Goal: Task Accomplishment & Management: Manage account settings

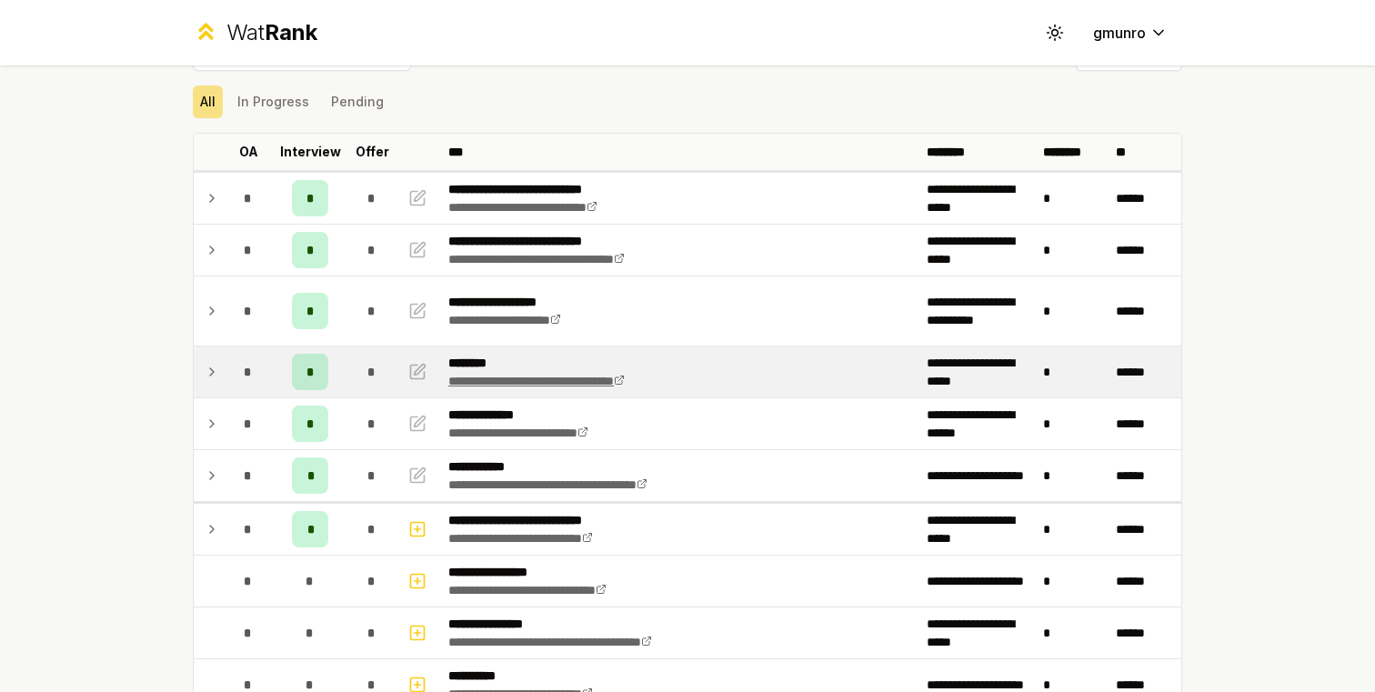
scroll to position [48, 0]
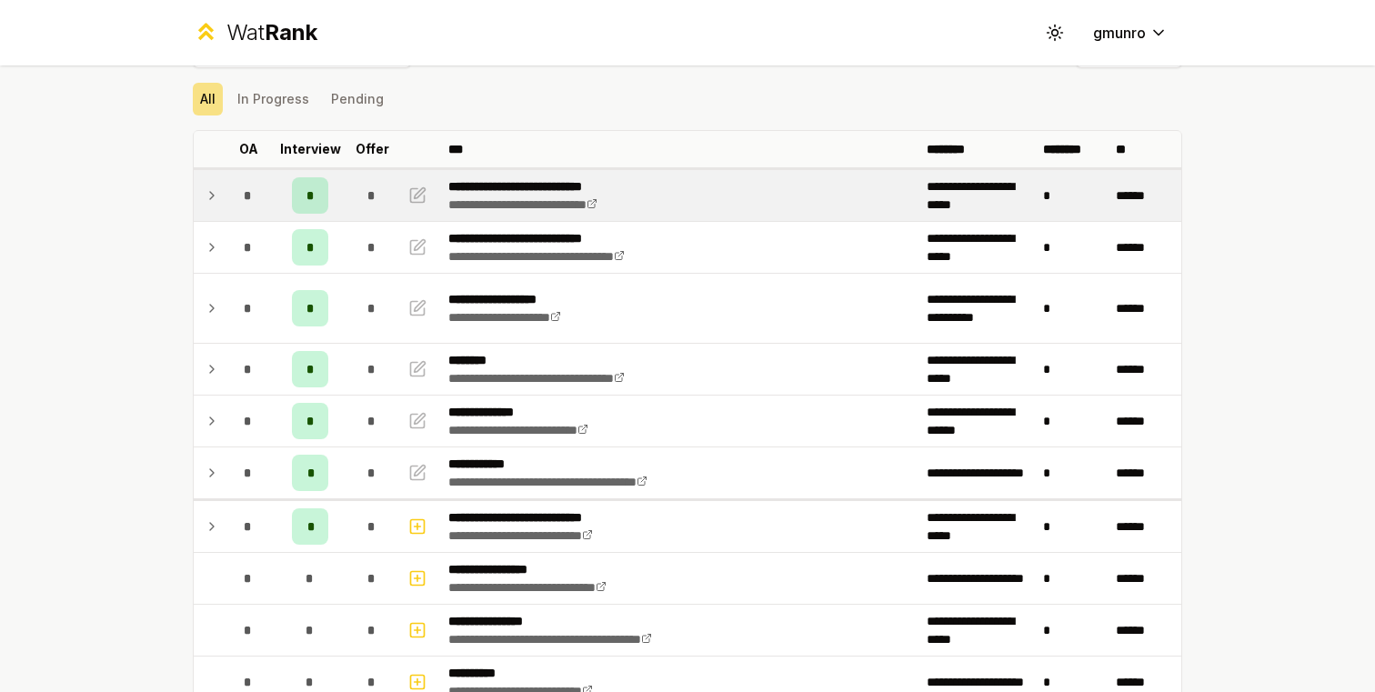
click at [221, 185] on td at bounding box center [208, 195] width 29 height 51
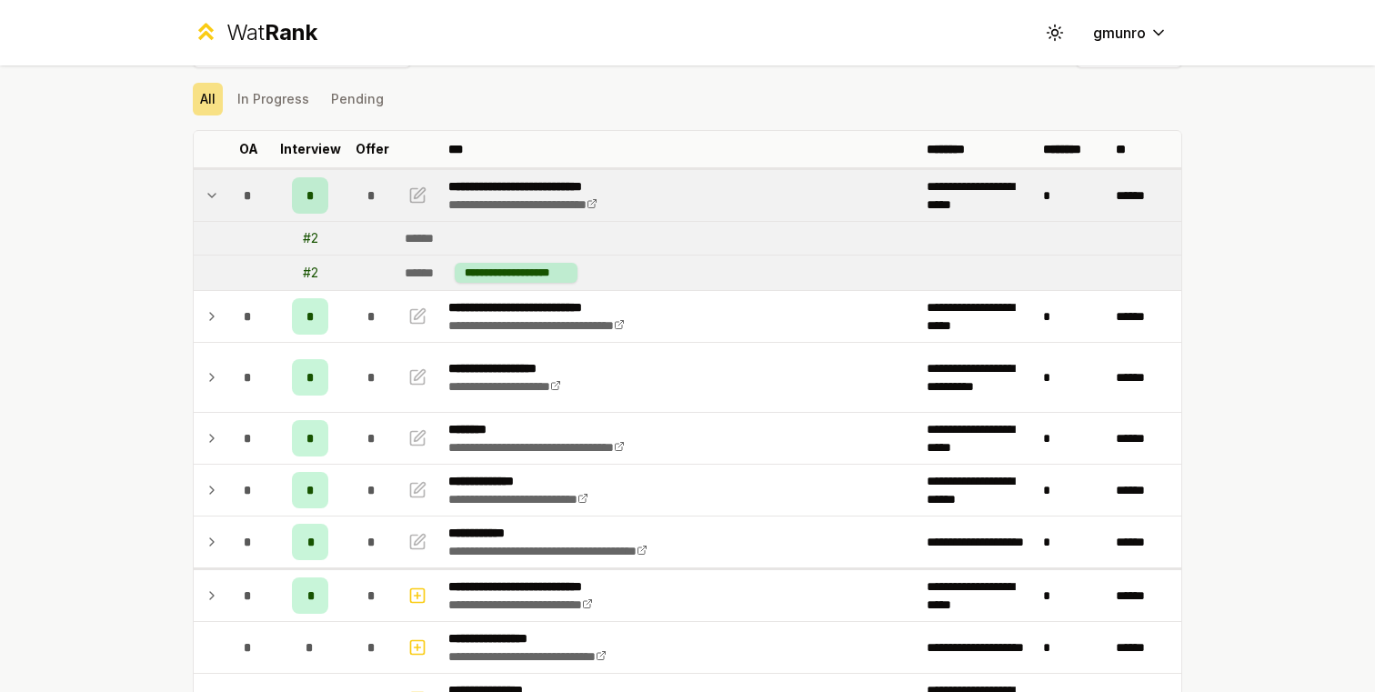
click at [221, 185] on td at bounding box center [208, 195] width 29 height 51
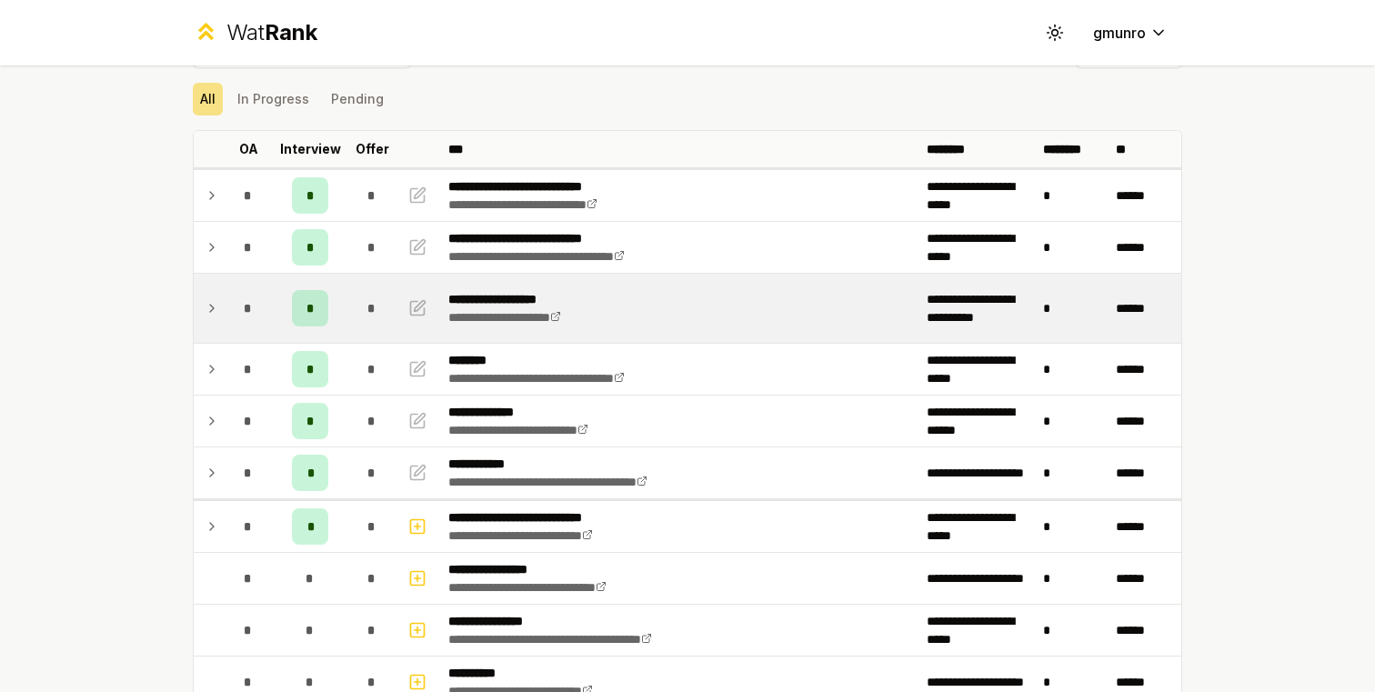
click at [243, 303] on div "*" at bounding box center [248, 308] width 36 height 36
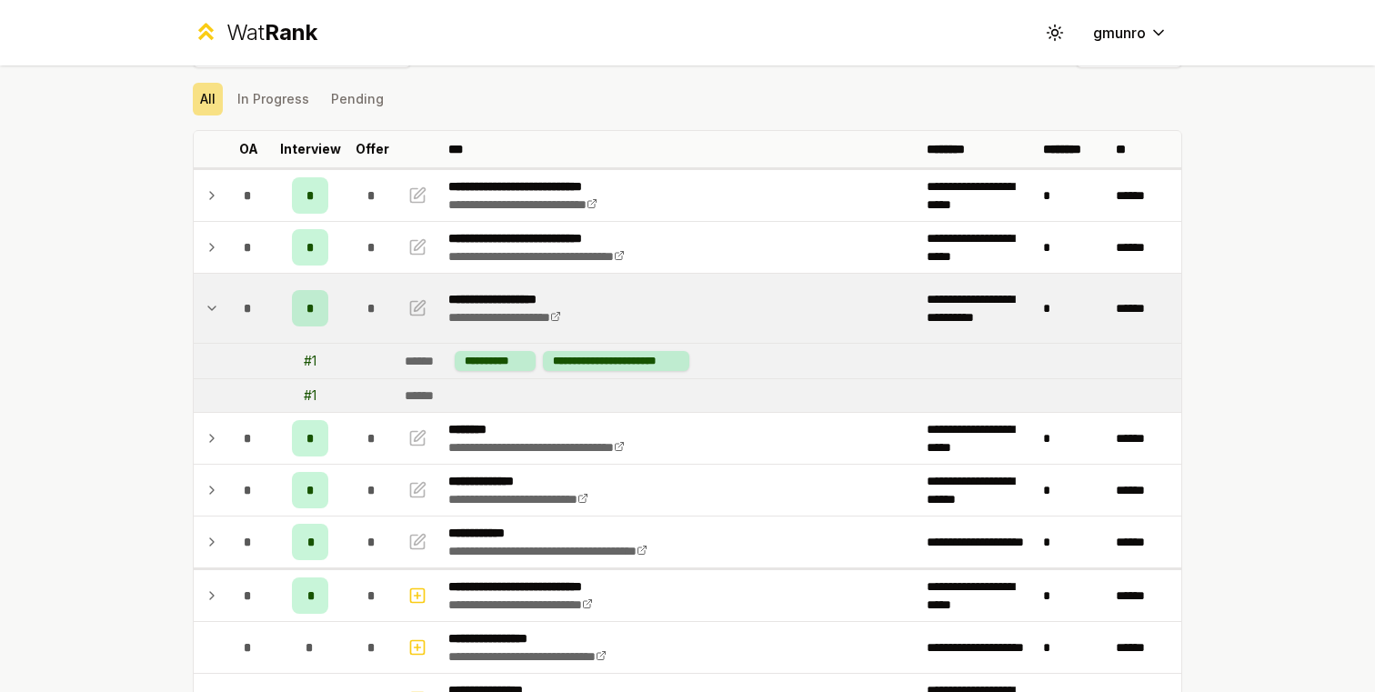
click at [243, 303] on div "*" at bounding box center [248, 308] width 36 height 36
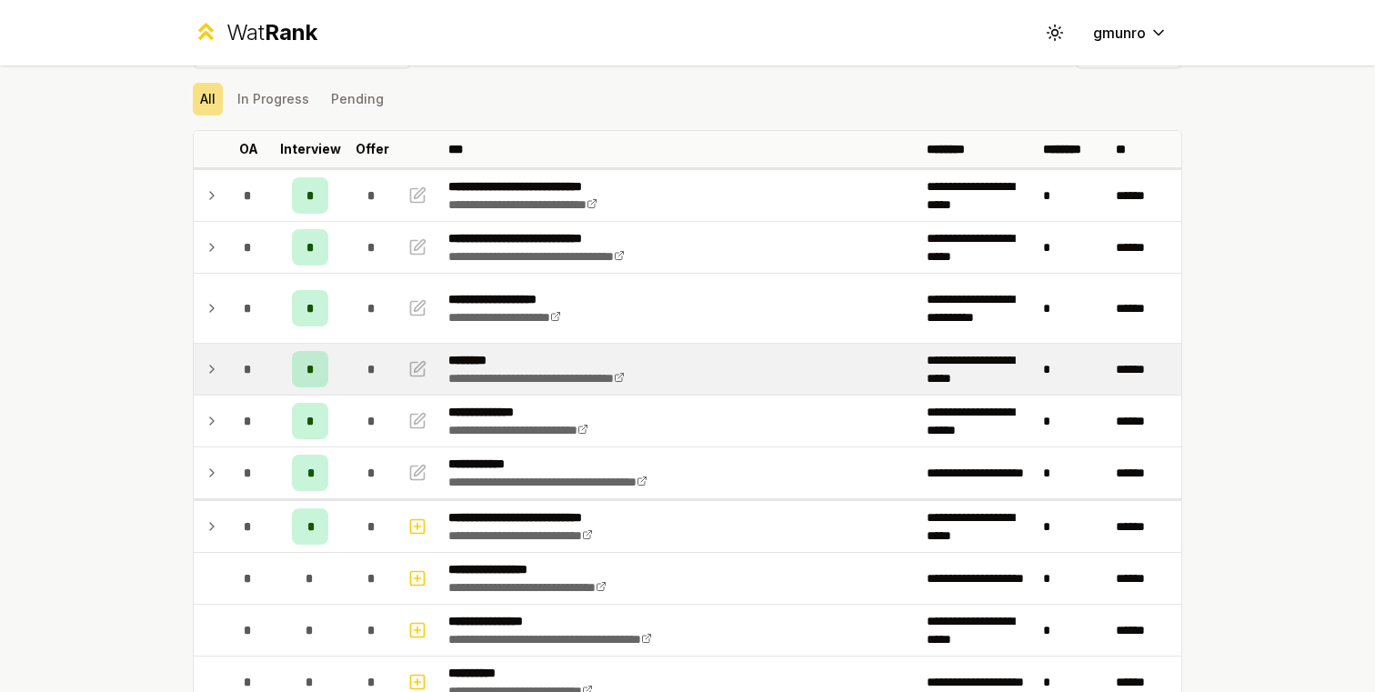
click at [232, 366] on div "*" at bounding box center [248, 369] width 36 height 36
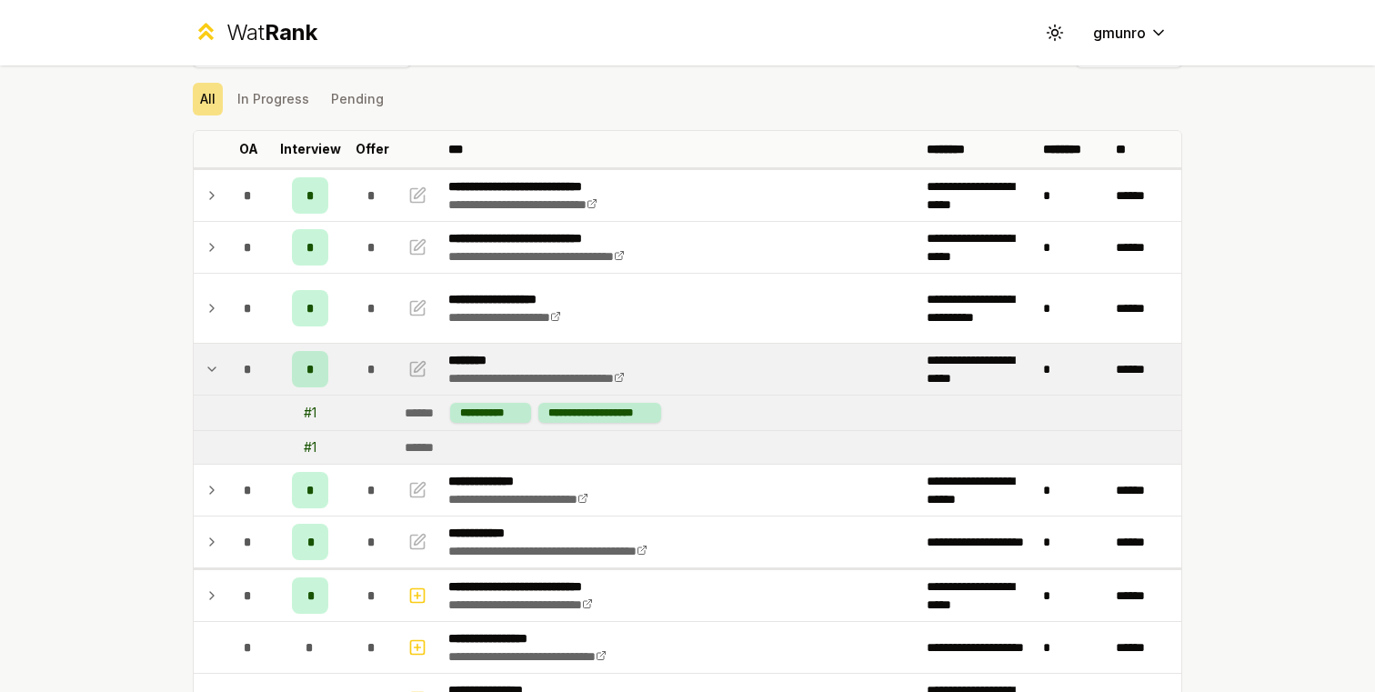
click at [226, 366] on td "*" at bounding box center [248, 369] width 51 height 51
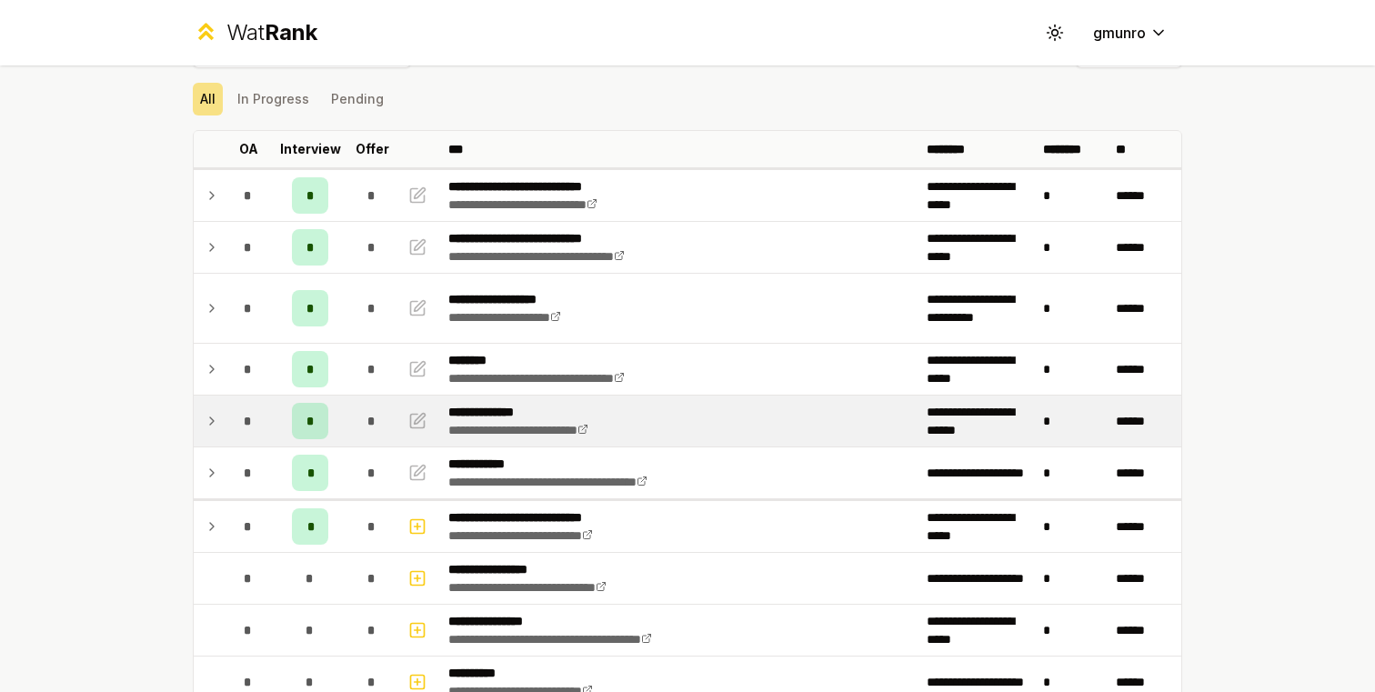
click at [223, 419] on td "*" at bounding box center [248, 421] width 51 height 51
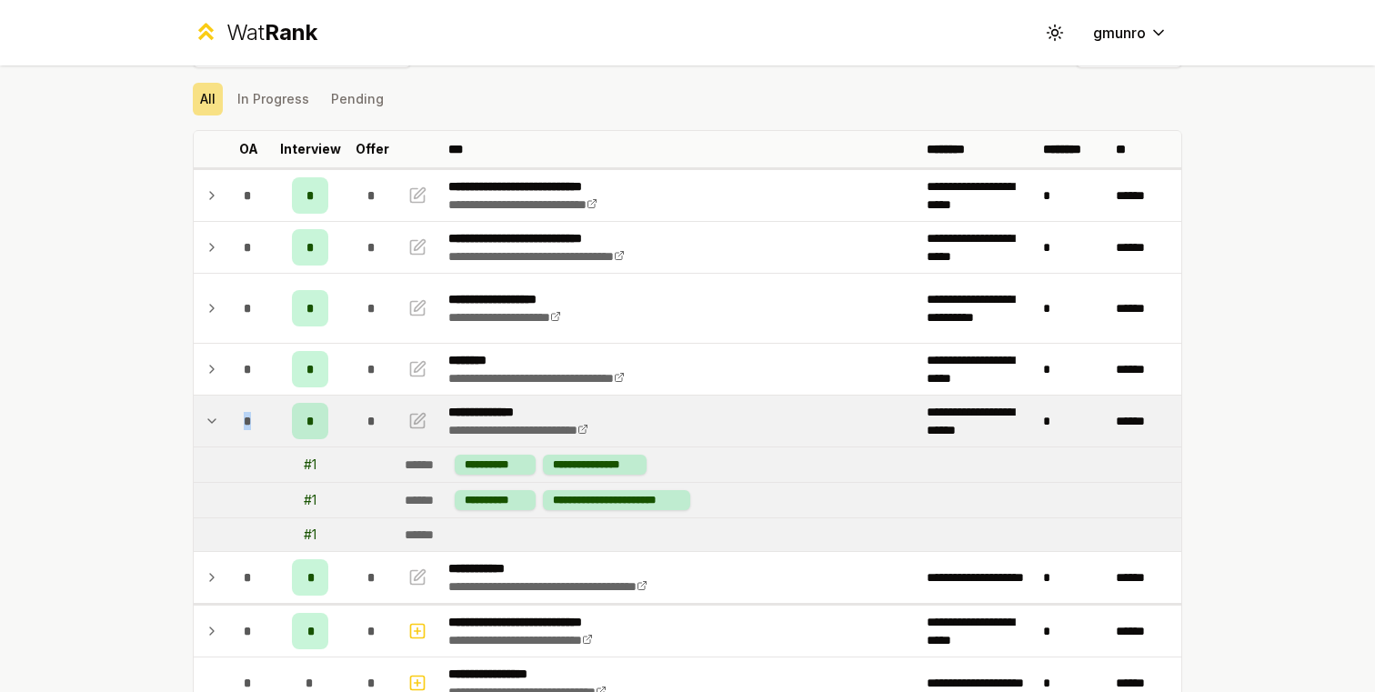
click at [223, 419] on td "*" at bounding box center [248, 421] width 51 height 51
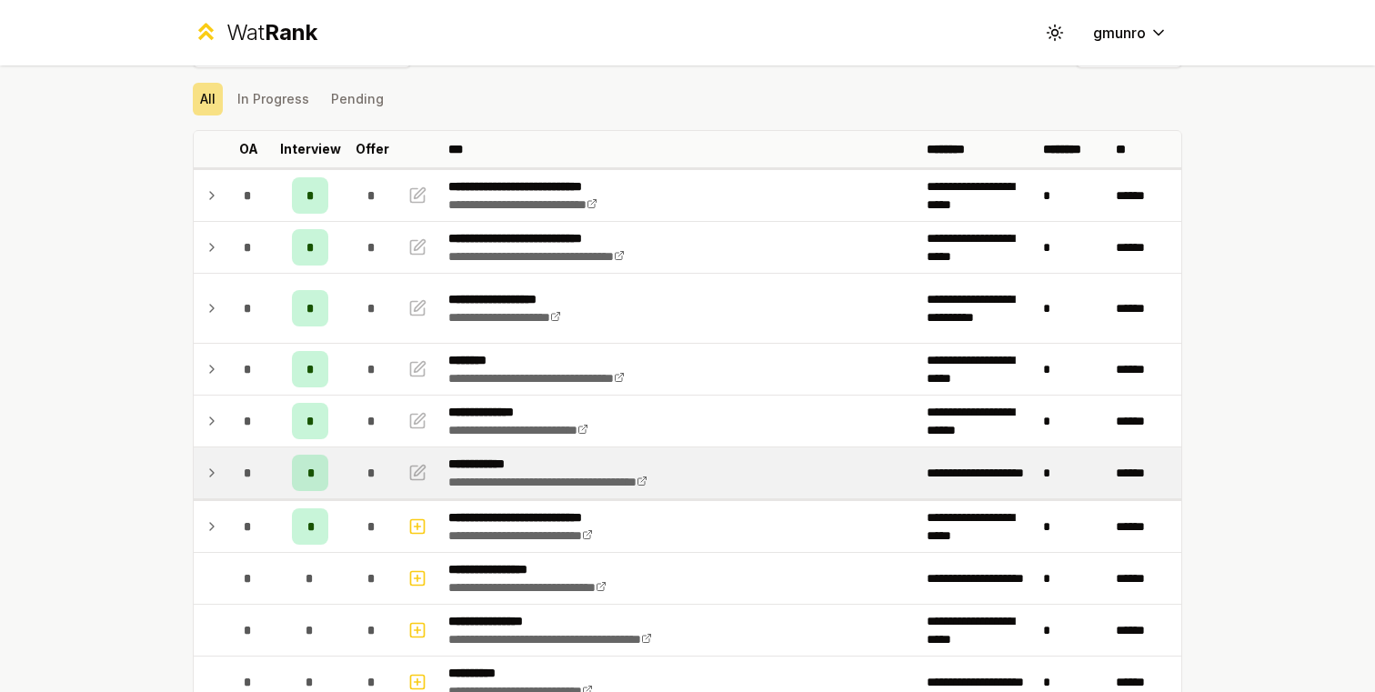
click at [215, 472] on icon at bounding box center [212, 473] width 15 height 22
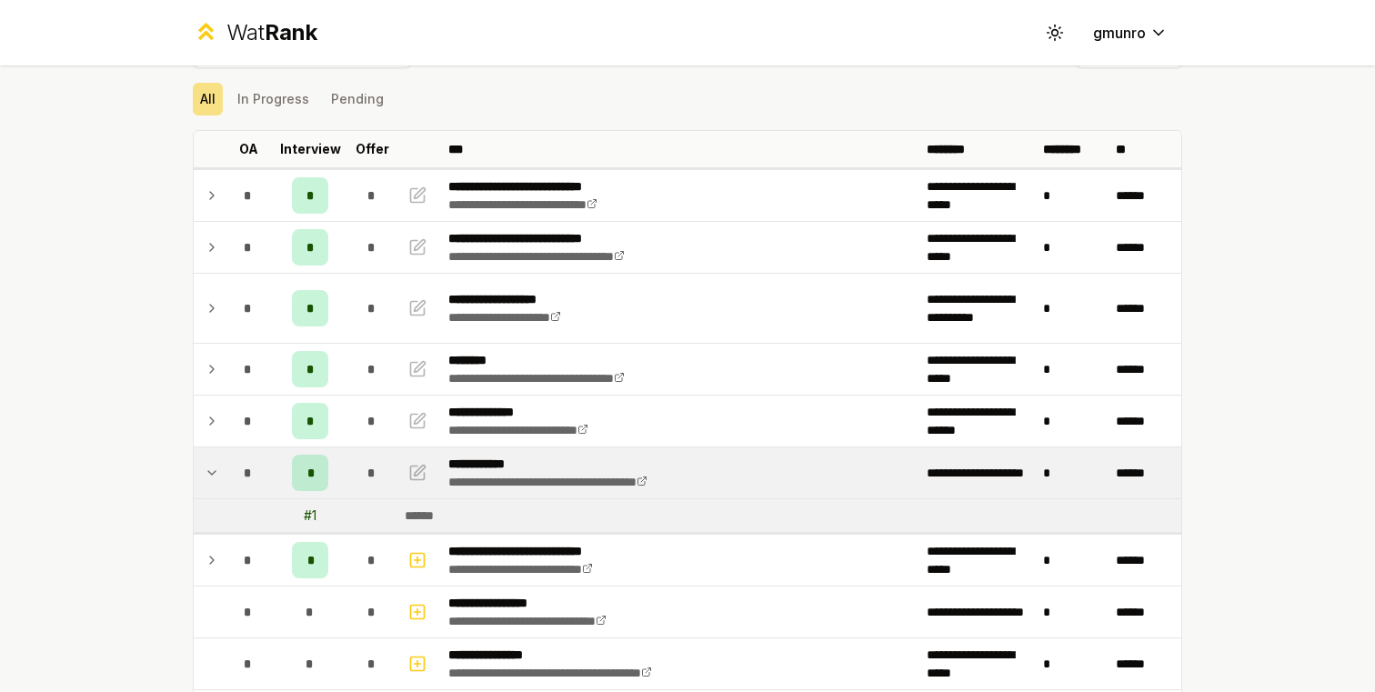
click at [215, 472] on icon at bounding box center [211, 473] width 7 height 4
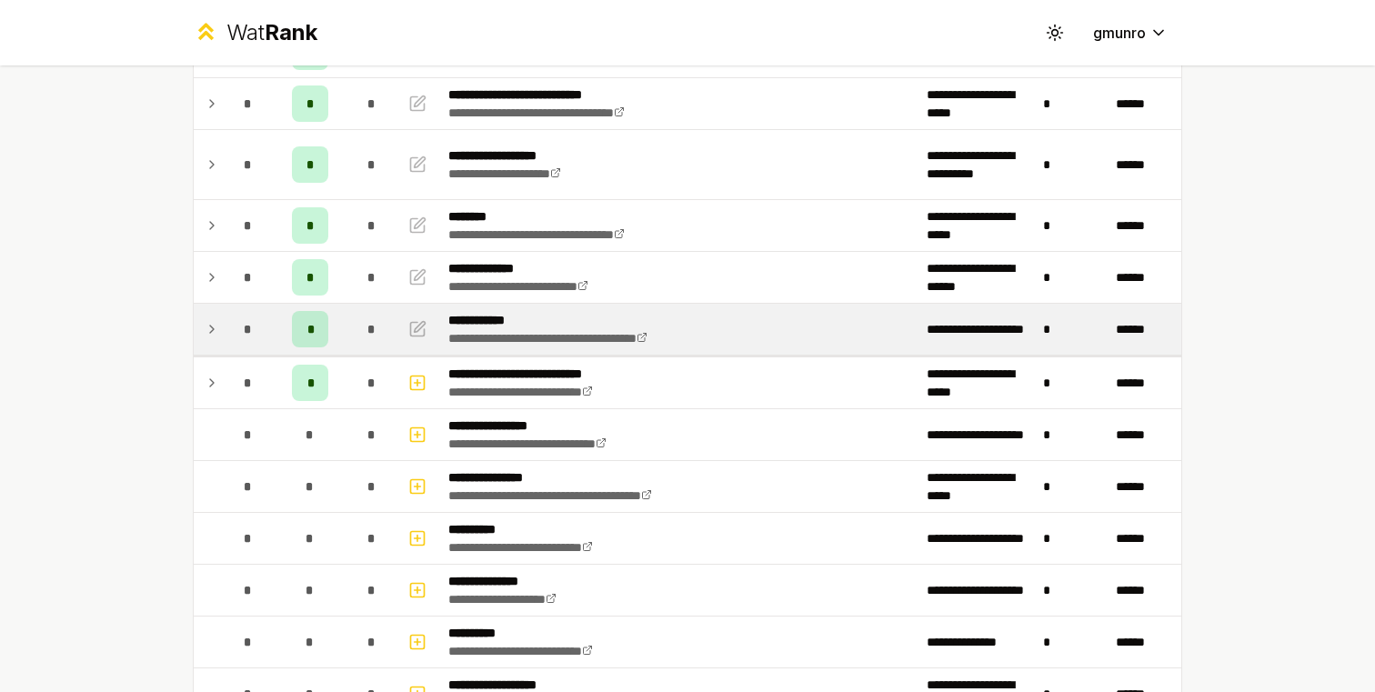
scroll to position [231, 0]
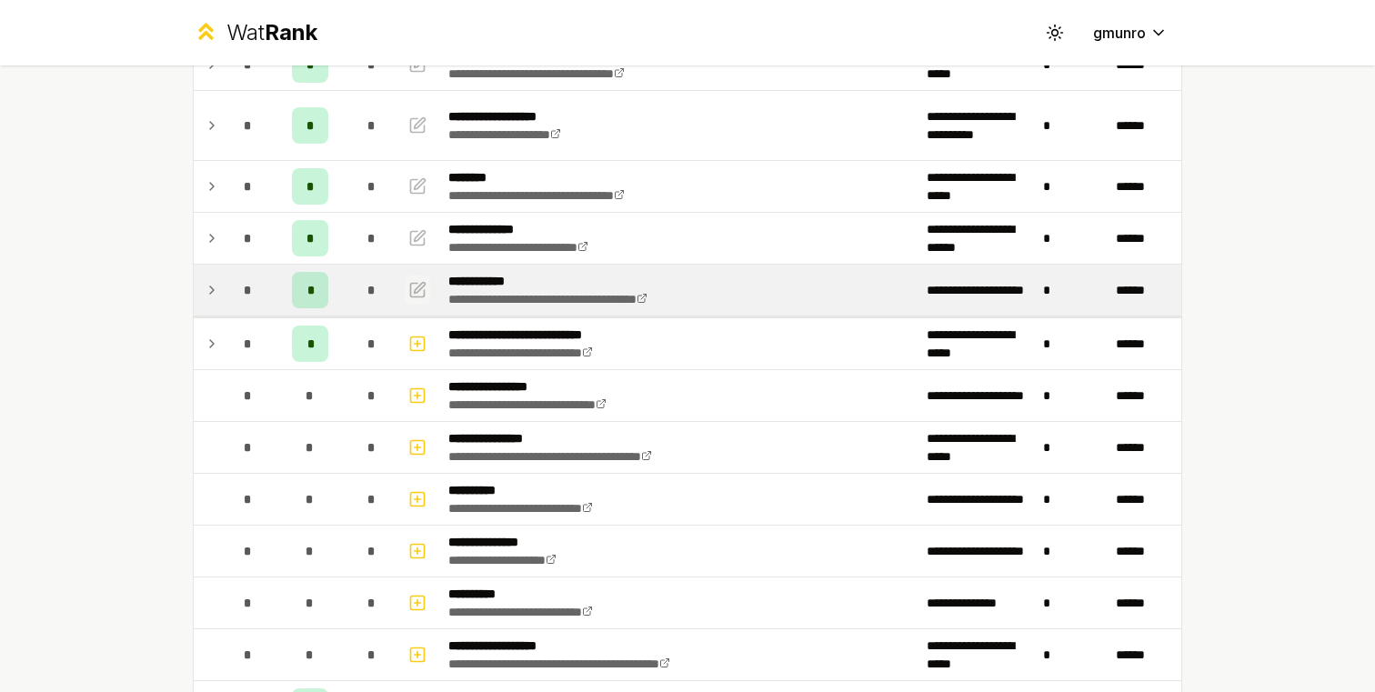
click at [421, 295] on icon "button" at bounding box center [417, 290] width 18 height 22
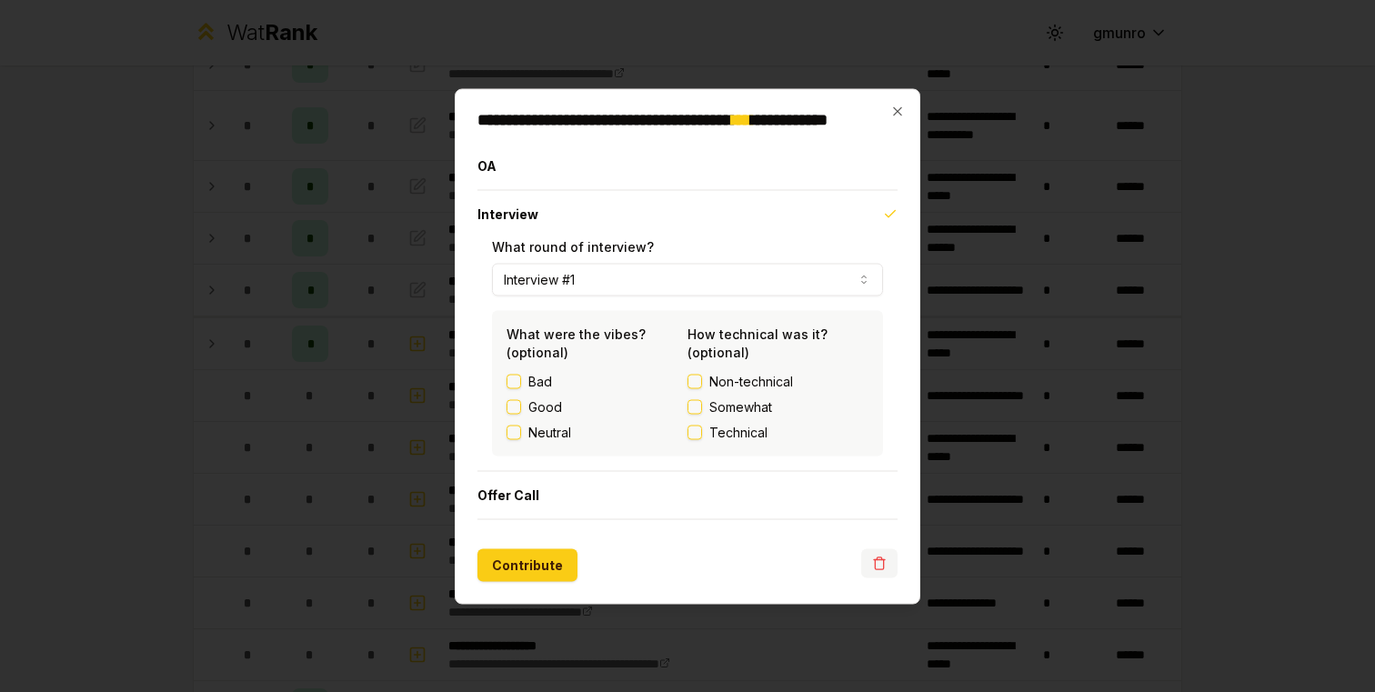
click at [875, 557] on icon "button" at bounding box center [879, 563] width 15 height 15
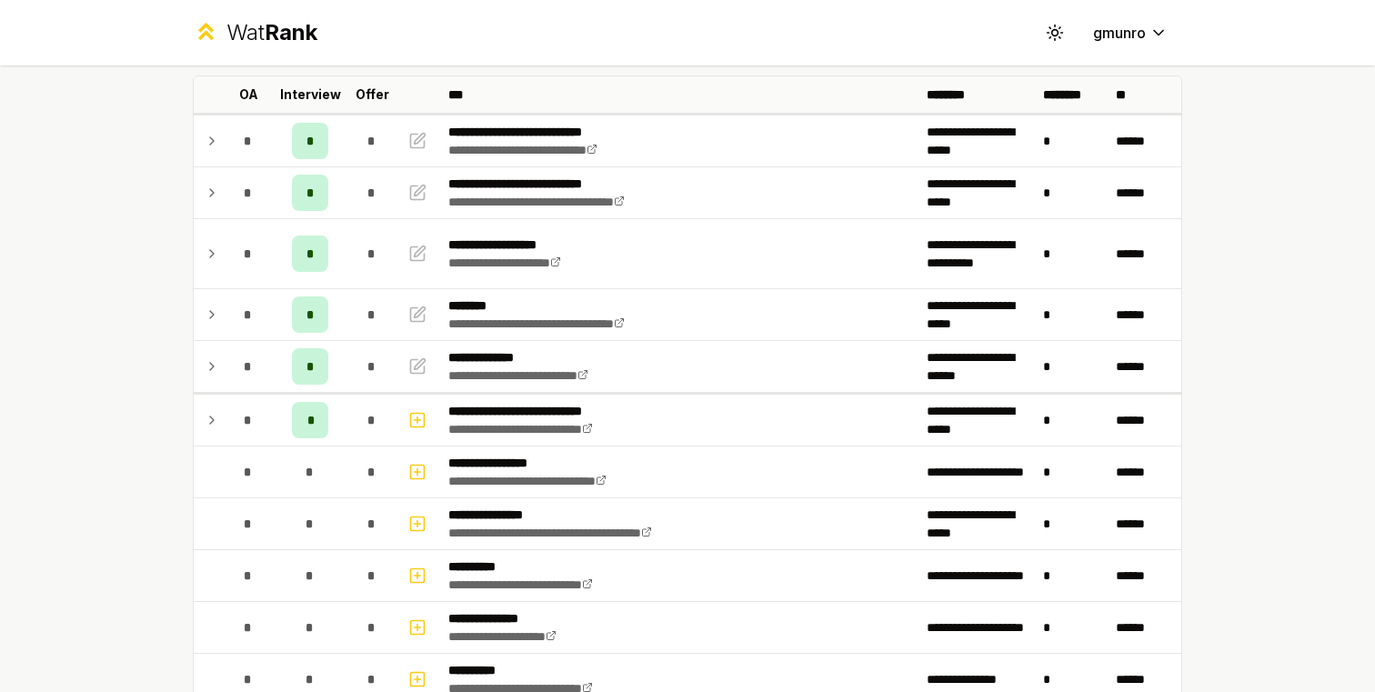
scroll to position [0, 0]
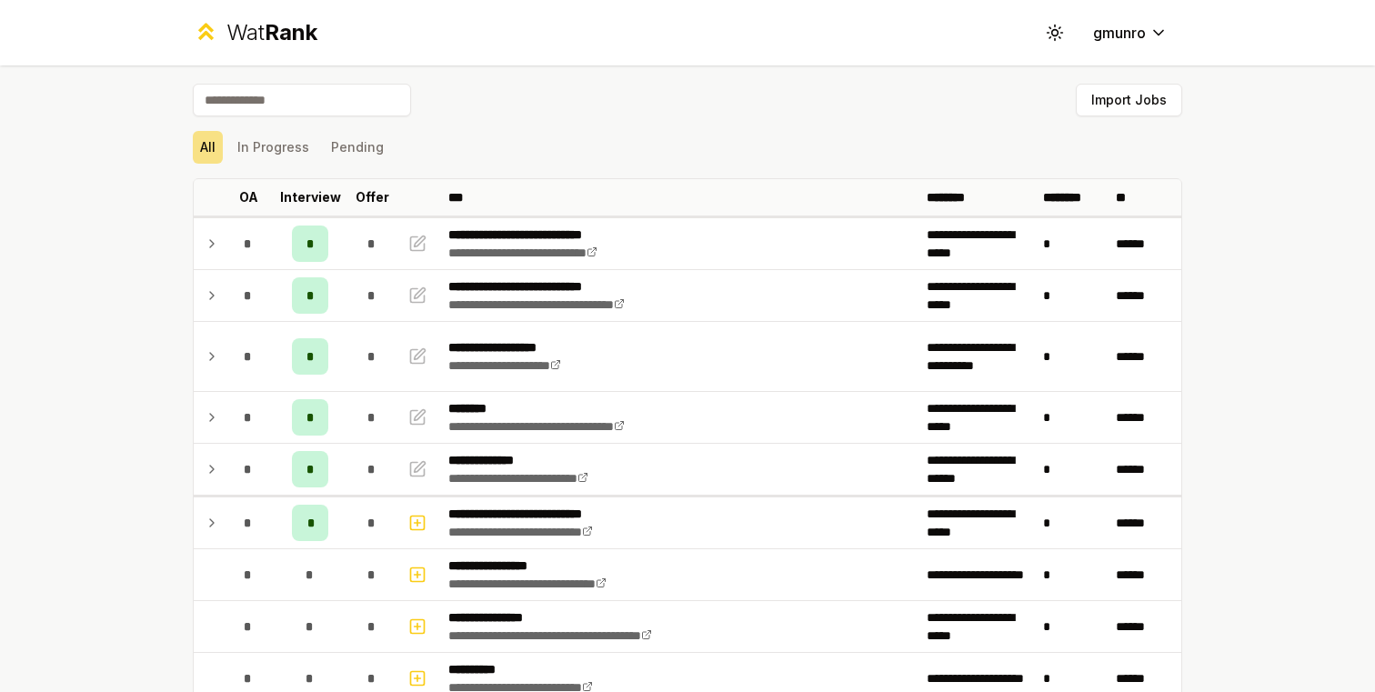
click at [774, 95] on div "Import Jobs" at bounding box center [687, 104] width 989 height 40
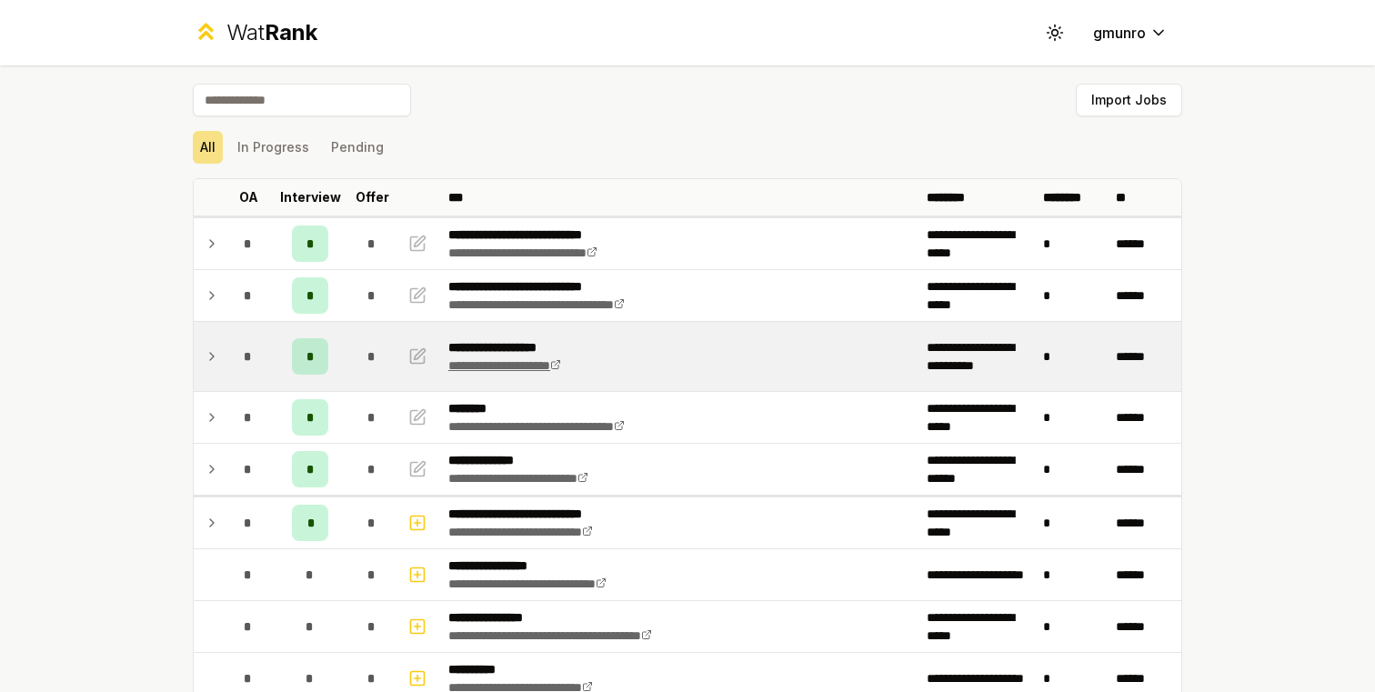
click at [559, 367] on icon at bounding box center [555, 365] width 7 height 7
